Goal: Task Accomplishment & Management: Manage account settings

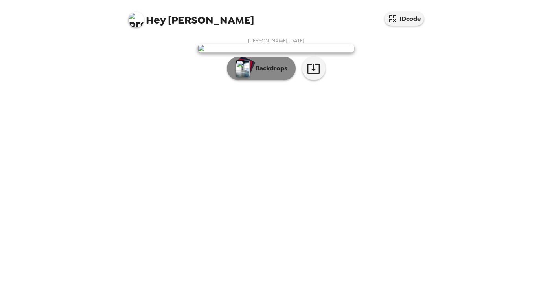
click at [277, 73] on p "Backdrops" at bounding box center [270, 68] width 36 height 9
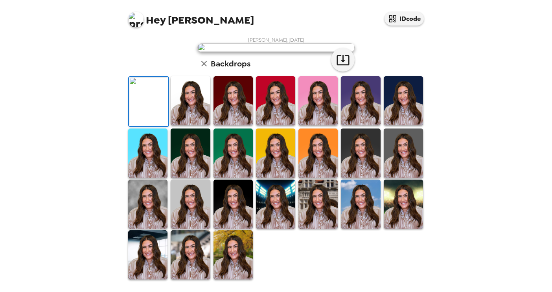
click at [152, 209] on img at bounding box center [147, 204] width 39 height 49
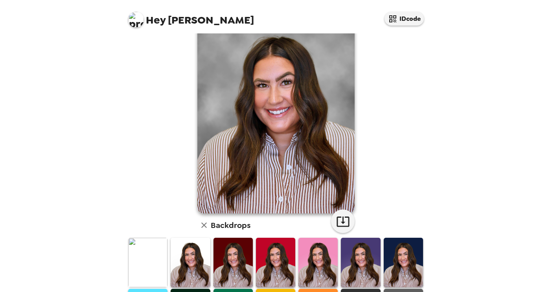
scroll to position [187, 0]
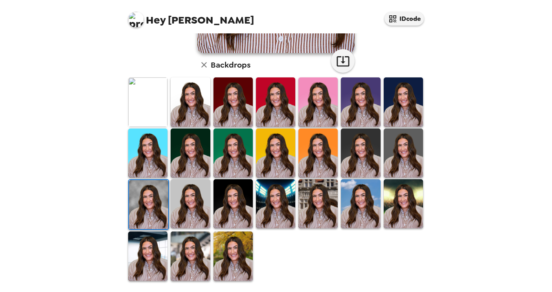
click at [219, 202] on img at bounding box center [232, 203] width 39 height 49
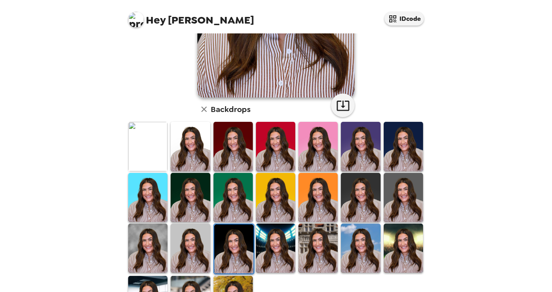
scroll to position [0, 0]
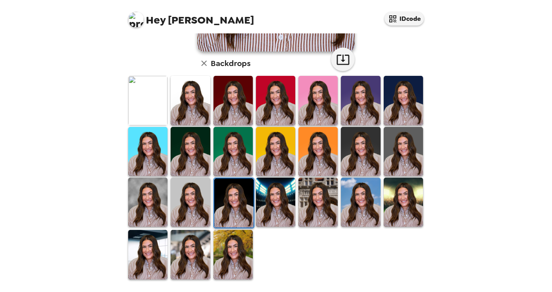
click at [201, 206] on img at bounding box center [190, 202] width 39 height 49
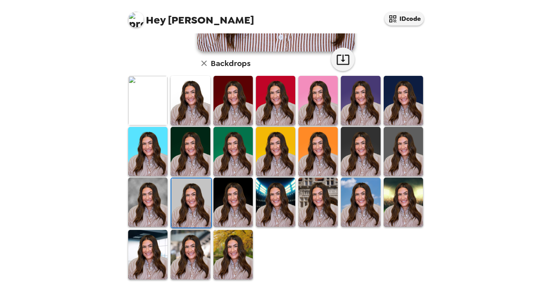
click at [149, 202] on img at bounding box center [147, 202] width 39 height 49
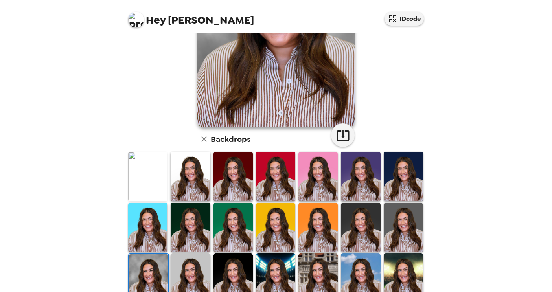
scroll to position [80, 0]
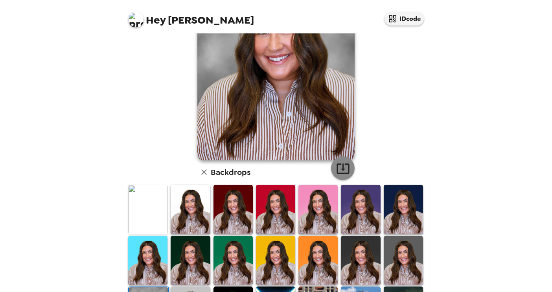
click at [347, 171] on icon "button" at bounding box center [343, 169] width 14 height 14
click at [457, 172] on div "Hey [PERSON_NAME] IDcode [PERSON_NAME] , [DATE] Backdrops" at bounding box center [276, 146] width 552 height 292
